Goal: Find specific page/section: Find specific page/section

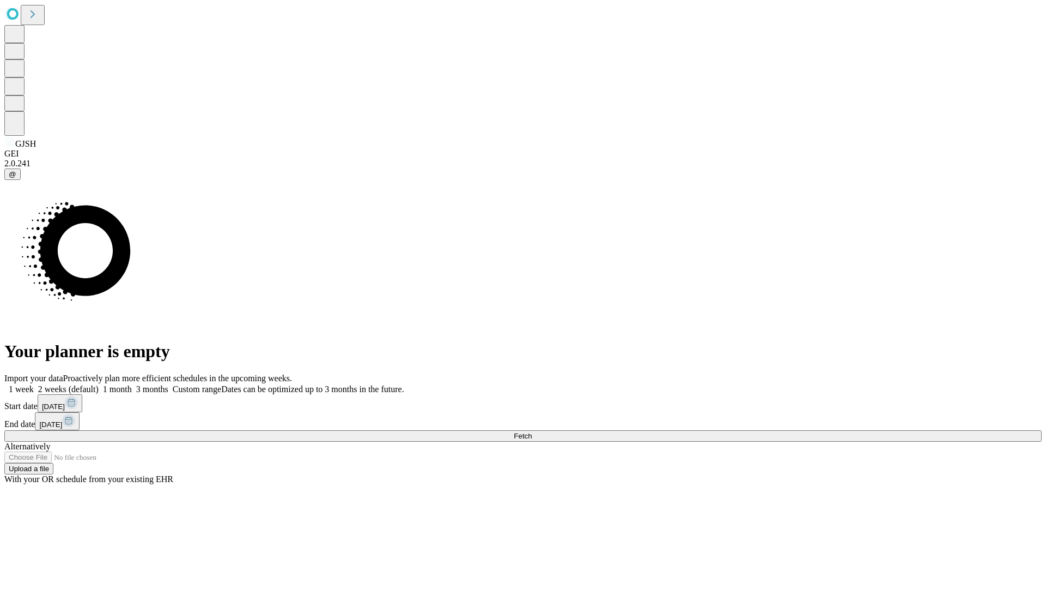
click at [532, 432] on span "Fetch" at bounding box center [523, 436] width 18 height 8
